Goal: Transaction & Acquisition: Purchase product/service

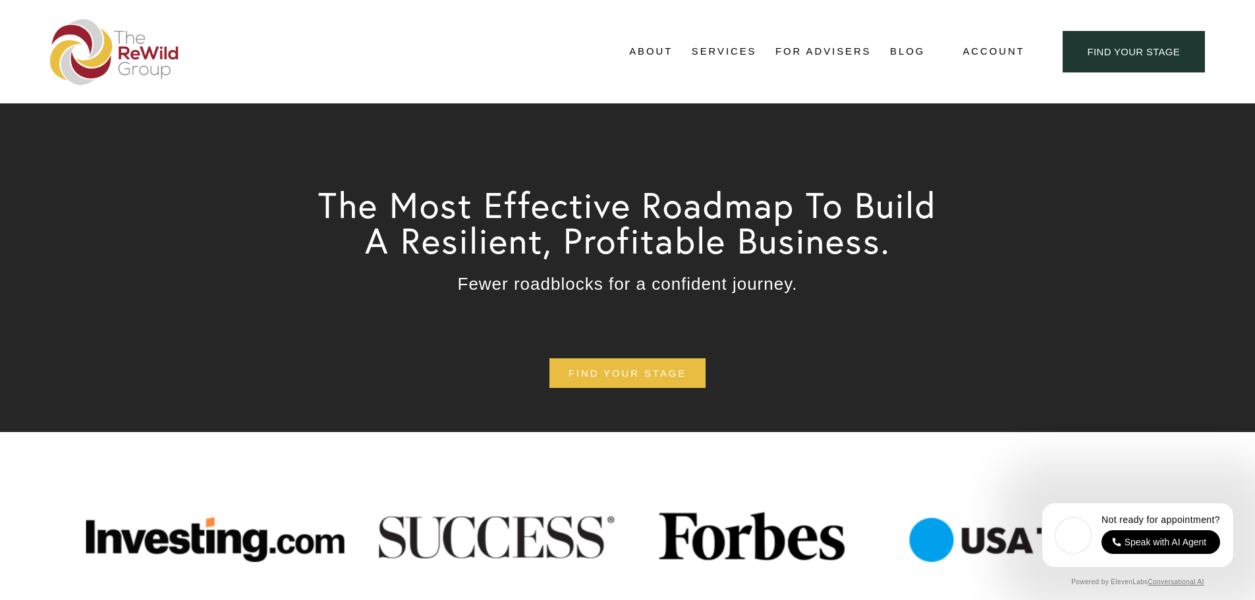
click at [0, 0] on span "Self-Guided" at bounding box center [0, 0] width 0 height 0
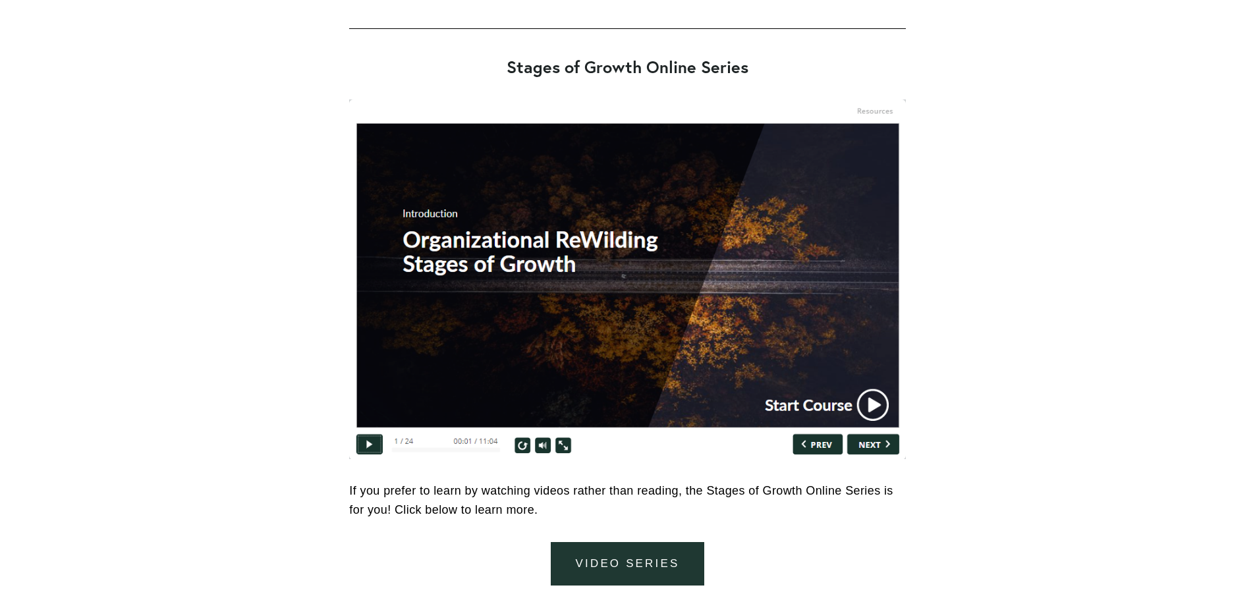
scroll to position [5796, 0]
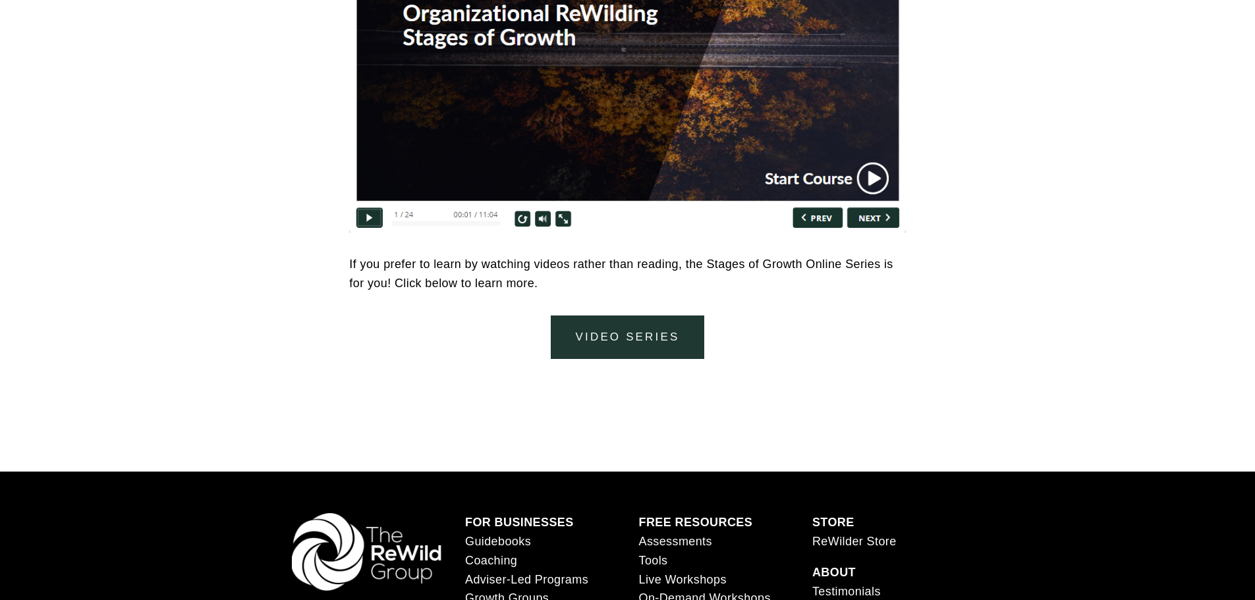
click at [630, 340] on link "video series" at bounding box center [627, 337] width 153 height 44
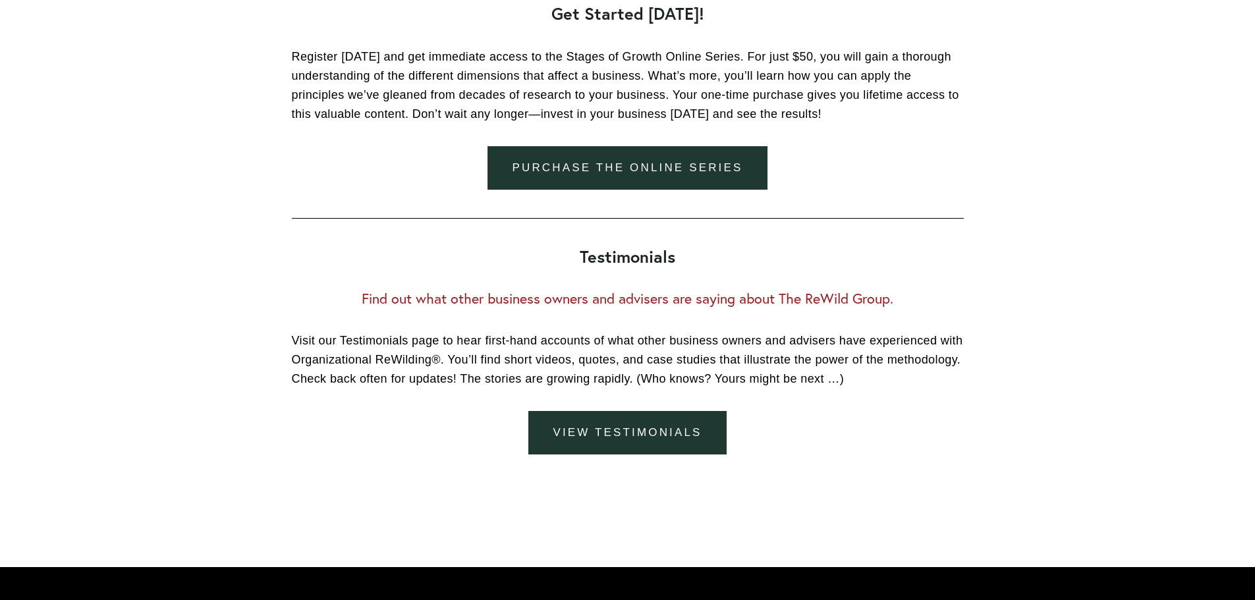
scroll to position [2108, 0]
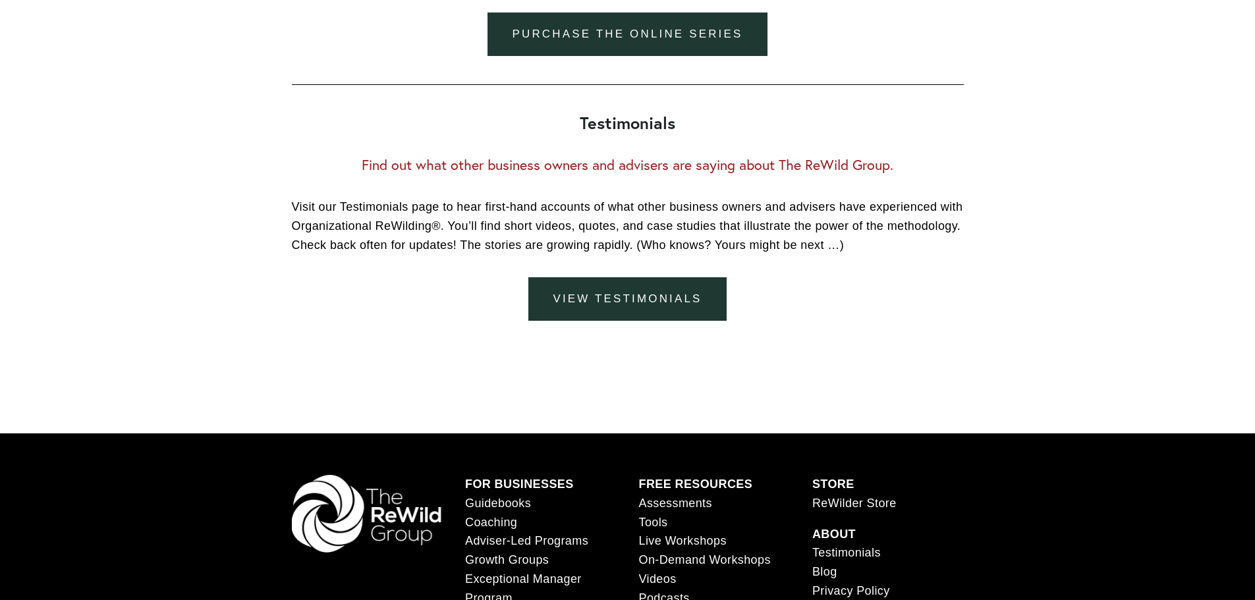
click at [668, 32] on link "Purchase the online series" at bounding box center [627, 35] width 281 height 44
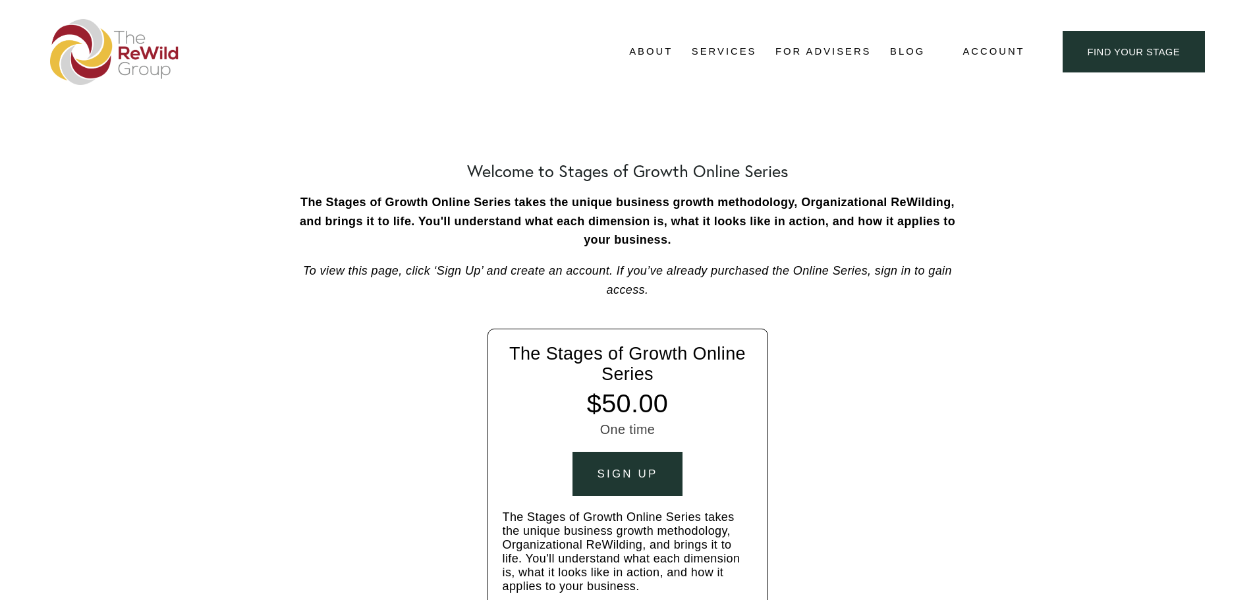
click at [649, 472] on div "Sign up" at bounding box center [627, 474] width 61 height 13
